Goal: Task Accomplishment & Management: Manage account settings

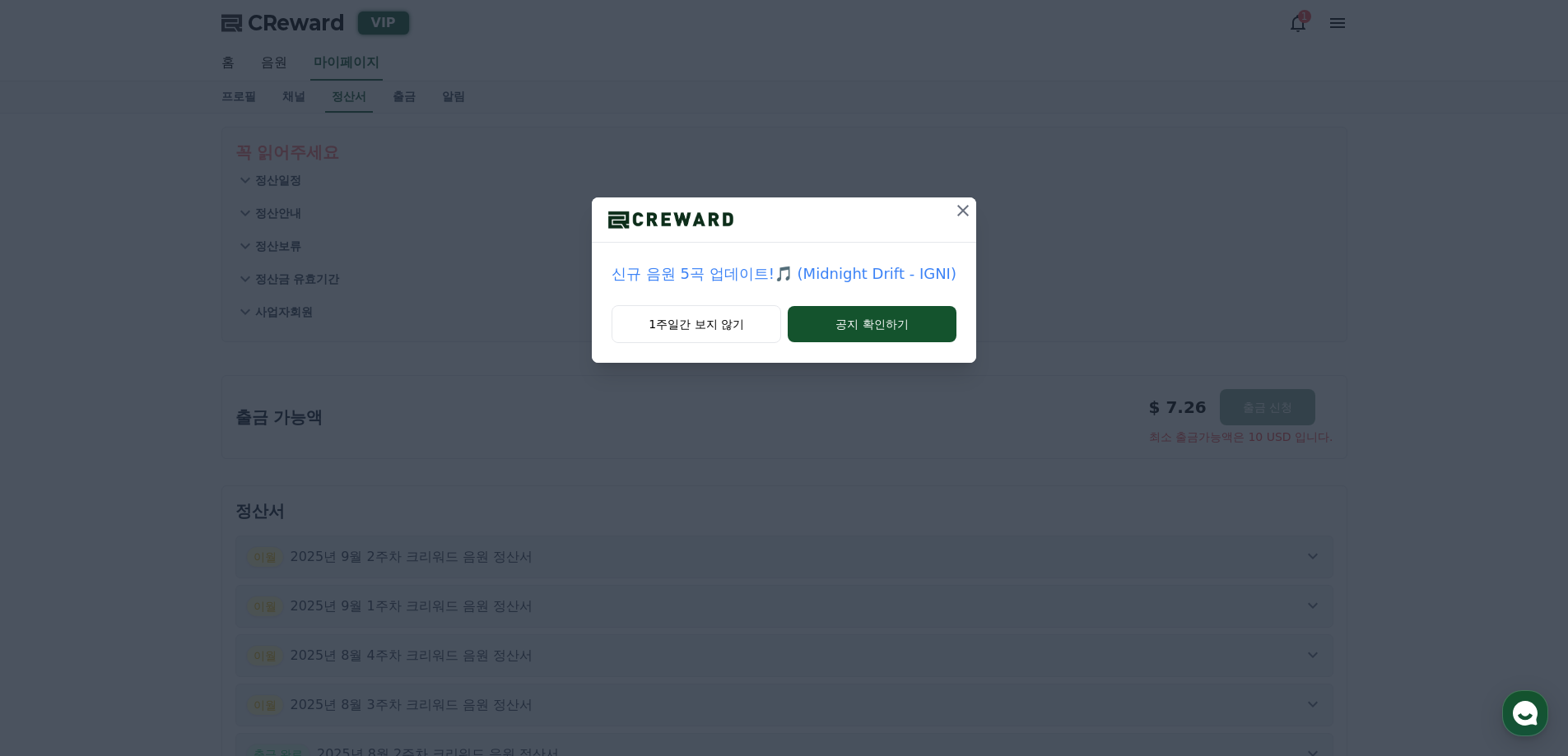
click at [959, 206] on icon at bounding box center [962, 210] width 20 height 20
click at [957, 214] on icon at bounding box center [962, 210] width 11 height 11
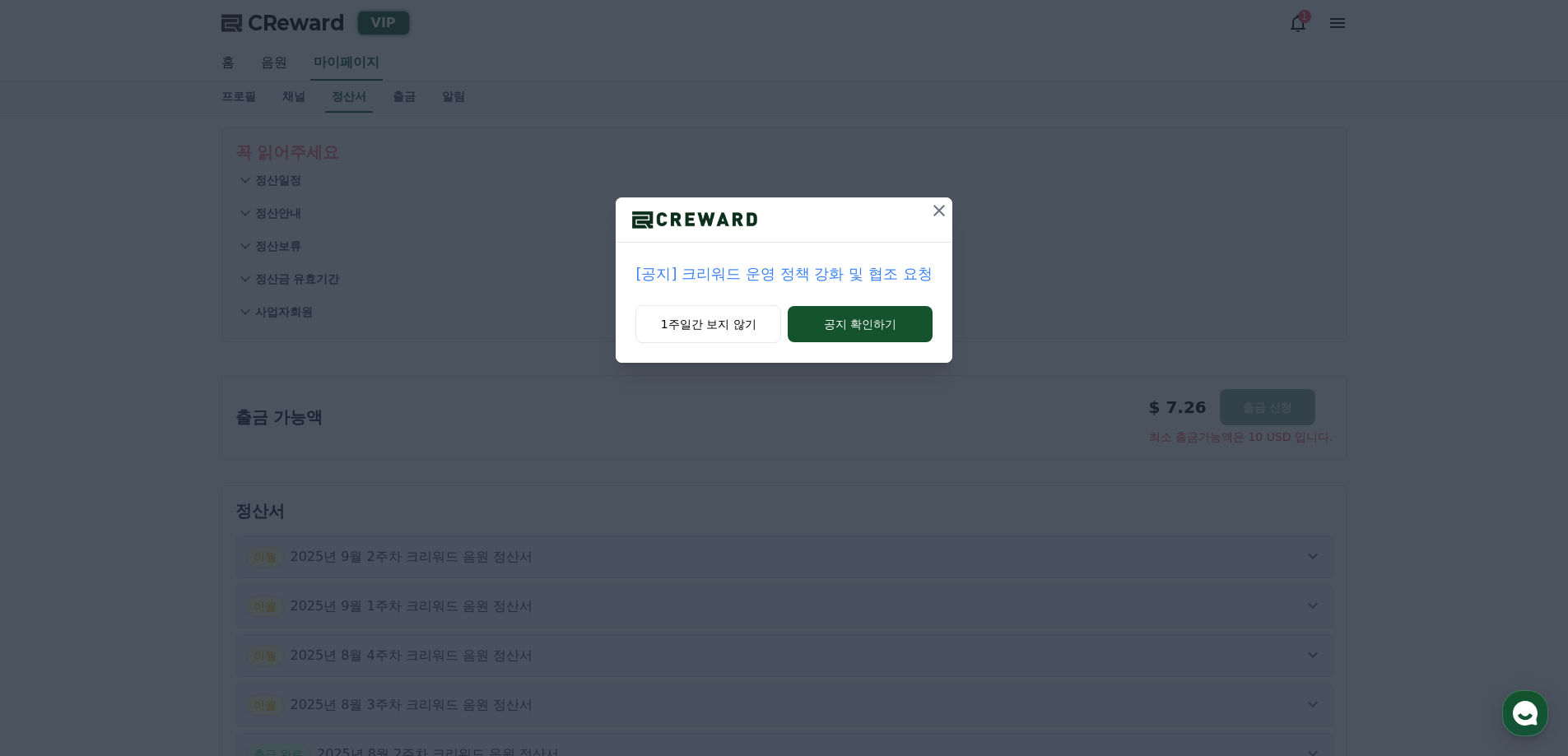
click at [927, 206] on button at bounding box center [939, 211] width 26 height 26
